Goal: Task Accomplishment & Management: Use online tool/utility

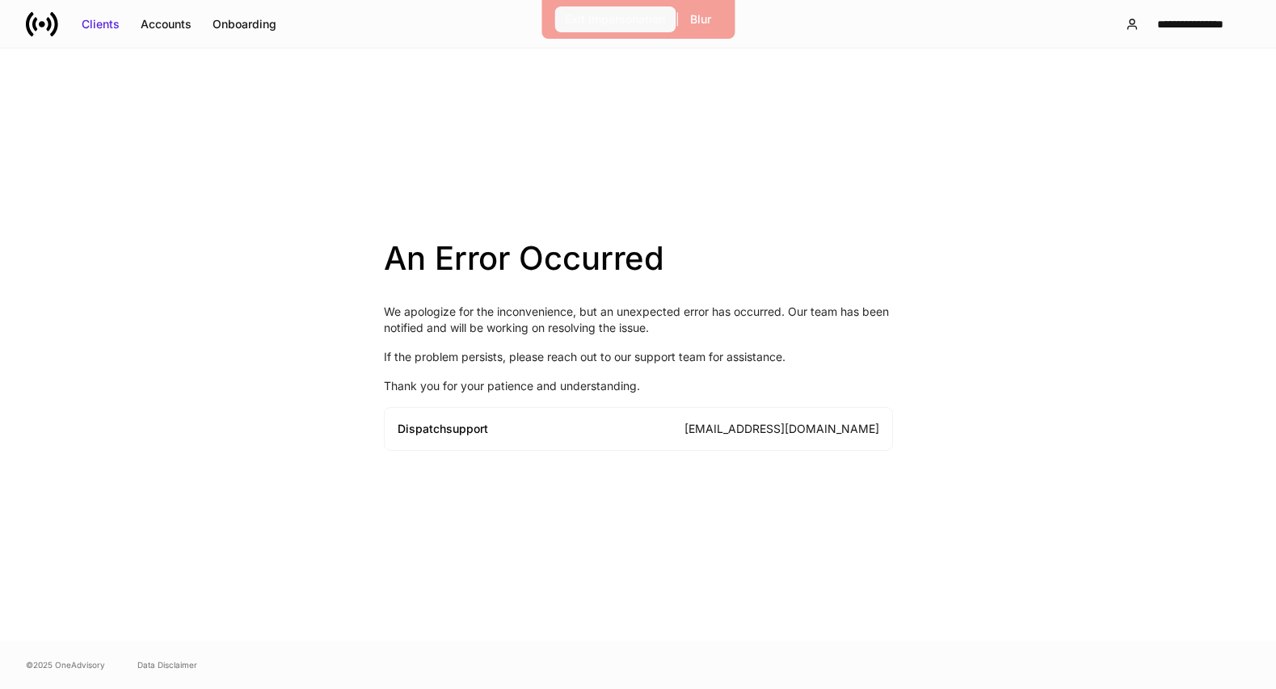
click at [636, 21] on div "Exit Impersonation" at bounding box center [615, 19] width 100 height 16
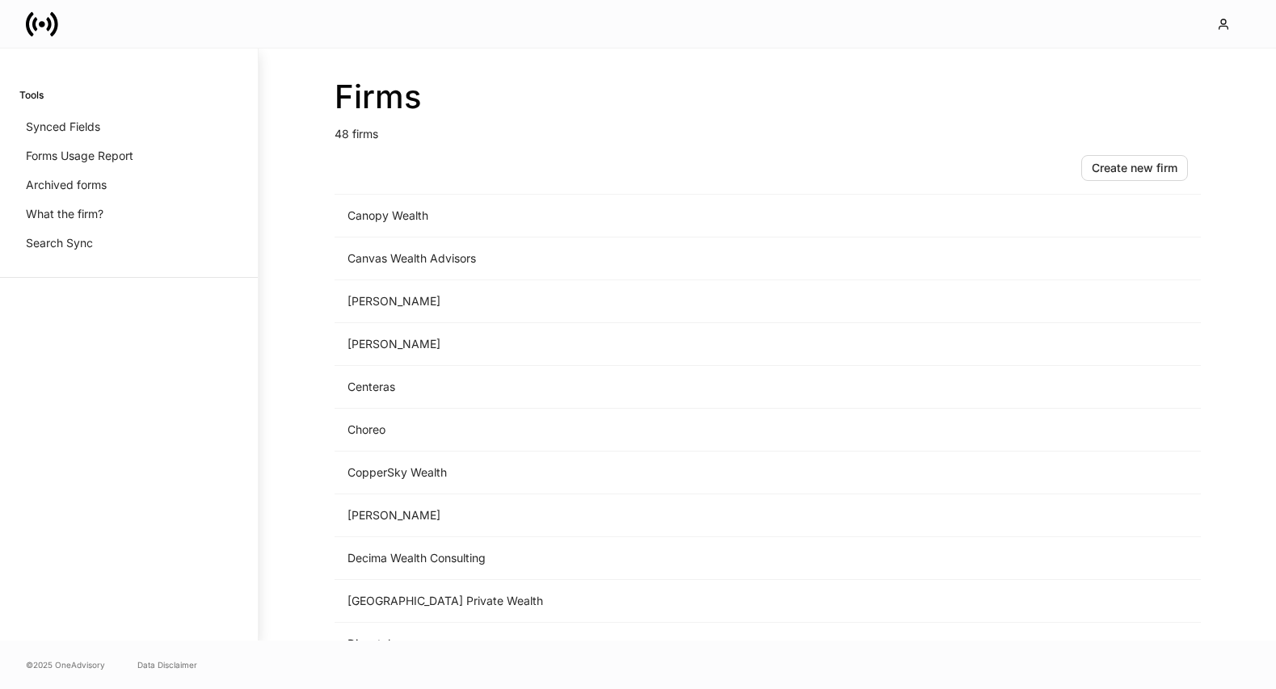
scroll to position [623, 0]
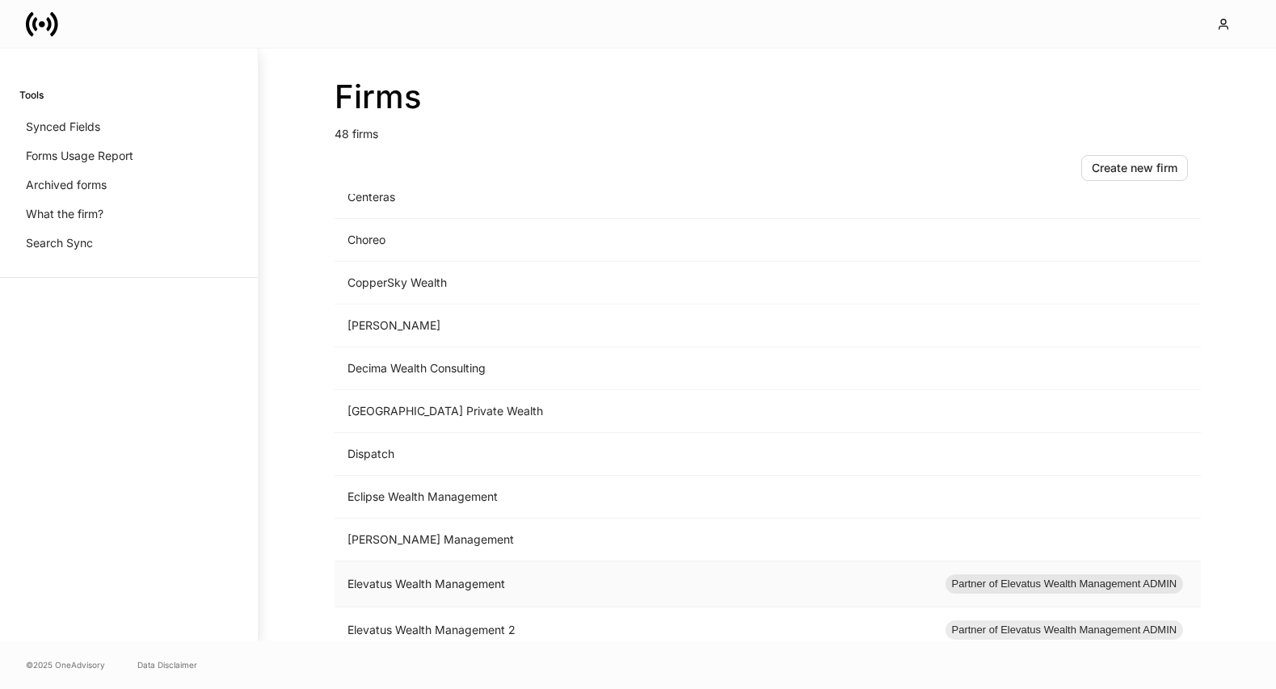
click at [549, 571] on td "Elevatus Wealth Management" at bounding box center [634, 585] width 598 height 46
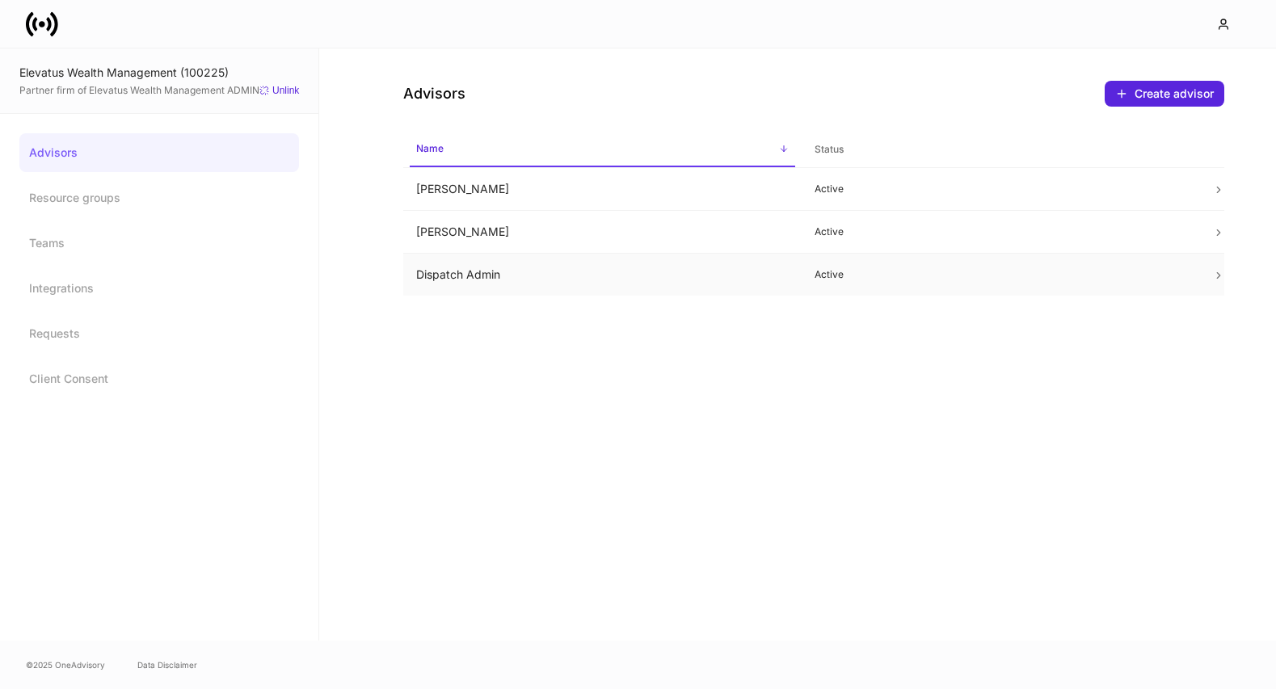
click at [616, 279] on td "Dispatch Admin" at bounding box center [602, 275] width 398 height 43
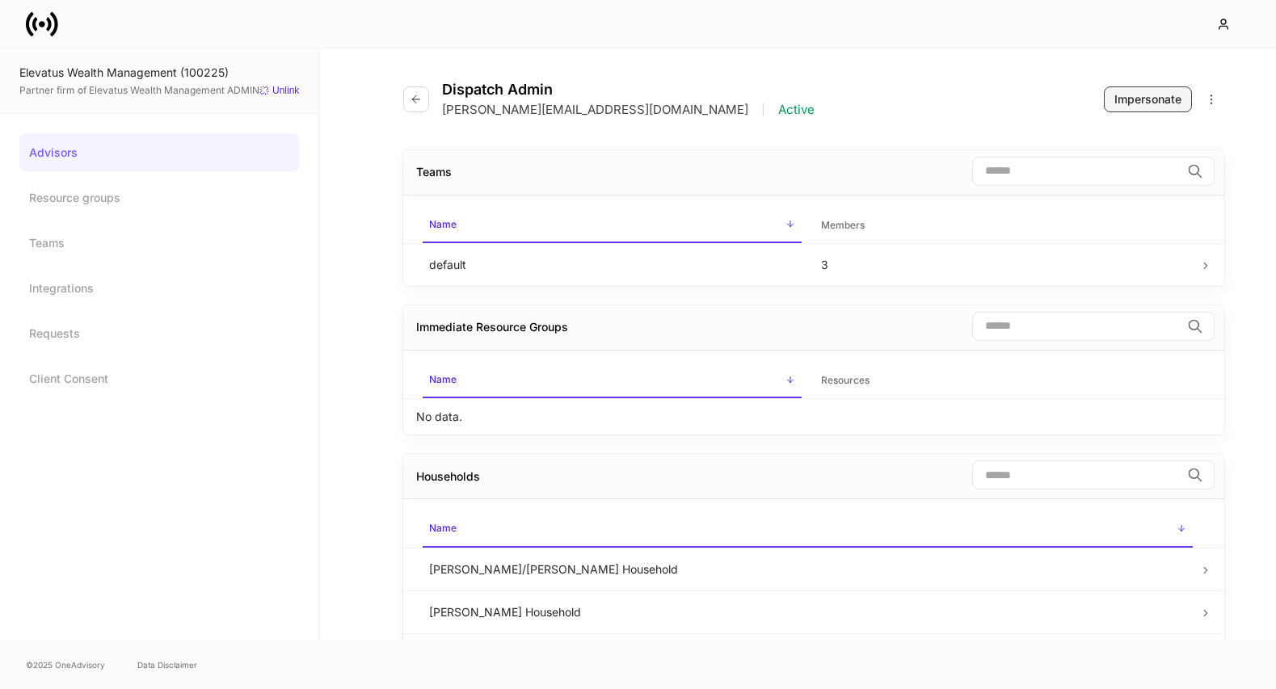
click at [1111, 108] on button "Impersonate" at bounding box center [1148, 99] width 88 height 26
